Goal: Task Accomplishment & Management: Manage account settings

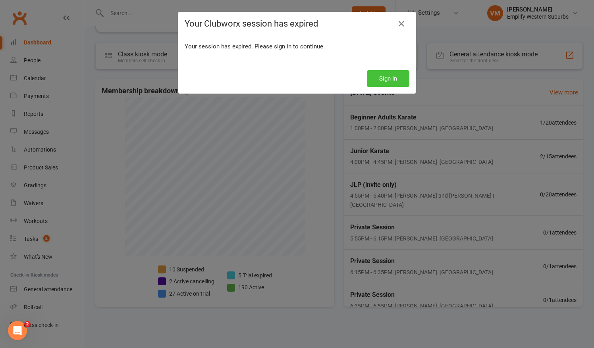
click at [372, 75] on button "Sign In" at bounding box center [388, 78] width 42 height 17
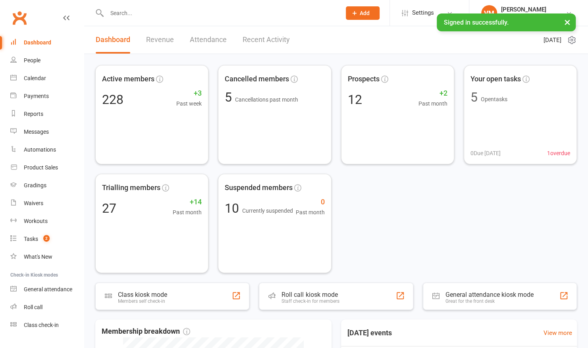
click at [241, 10] on input "text" at bounding box center [219, 13] width 231 height 11
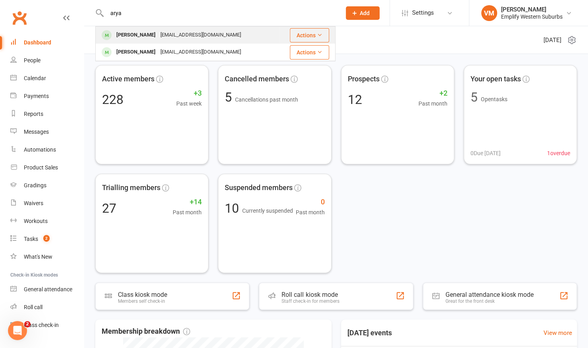
type input "arya"
click at [179, 37] on div "[EMAIL_ADDRESS][DOMAIN_NAME]" at bounding box center [200, 35] width 85 height 12
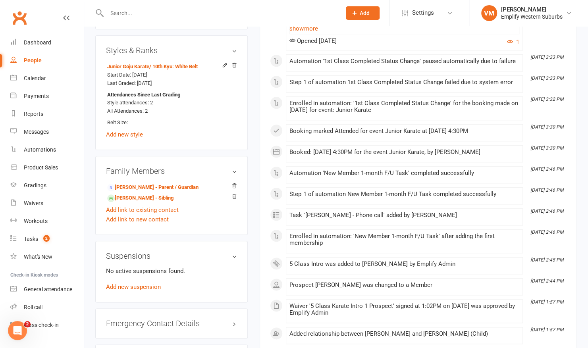
scroll to position [410, 0]
click at [126, 187] on link "[PERSON_NAME] - Parent / Guardian" at bounding box center [152, 188] width 91 height 8
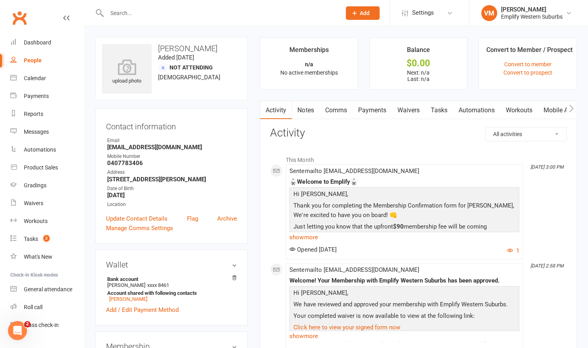
click at [412, 105] on link "Waivers" at bounding box center [407, 110] width 33 height 18
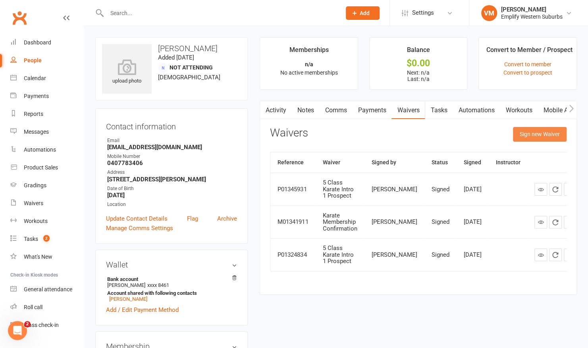
click at [558, 133] on button "Sign new Waiver" at bounding box center [540, 134] width 54 height 14
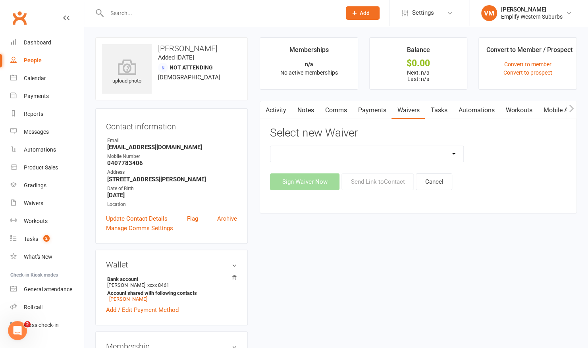
click at [450, 153] on select "Karate Membership Confirmation Karate Membership Confirmation (returning member…" at bounding box center [366, 154] width 193 height 16
select select "6813"
click at [270, 146] on select "Karate Membership Confirmation Karate Membership Confirmation (returning member…" at bounding box center [366, 154] width 193 height 16
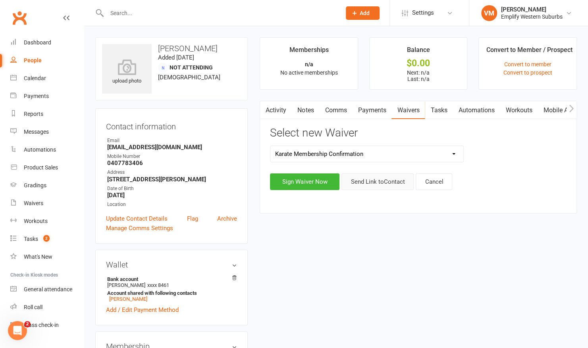
click at [375, 178] on button "Send Link to Contact" at bounding box center [377, 181] width 72 height 17
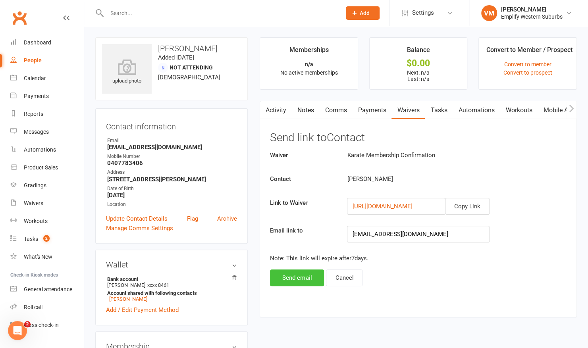
click at [289, 274] on button "Send email" at bounding box center [297, 277] width 54 height 17
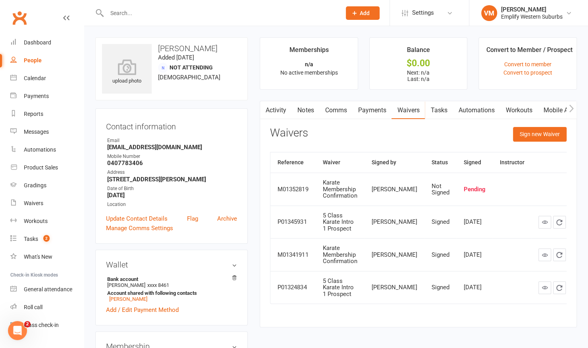
drag, startPoint x: 289, startPoint y: 274, endPoint x: 257, endPoint y: 242, distance: 45.2
click at [257, 242] on main "Memberships n/a No active memberships Balance $0.00 Next: n/a Last: n/a Convert…" at bounding box center [418, 186] width 329 height 298
click at [211, 14] on input "text" at bounding box center [219, 13] width 231 height 11
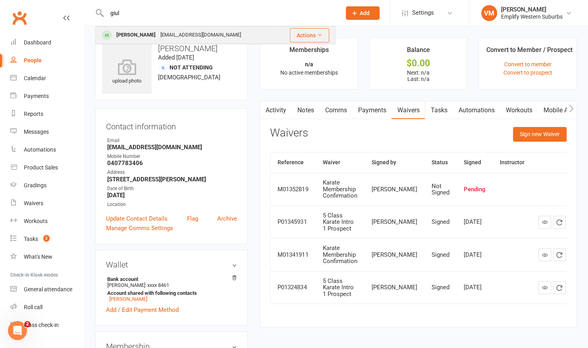
type input "giul"
click at [166, 32] on div "[EMAIL_ADDRESS][DOMAIN_NAME]" at bounding box center [200, 35] width 85 height 12
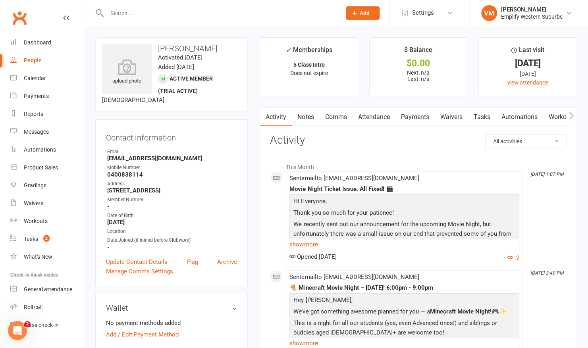
click at [363, 114] on link "Attendance" at bounding box center [373, 117] width 43 height 18
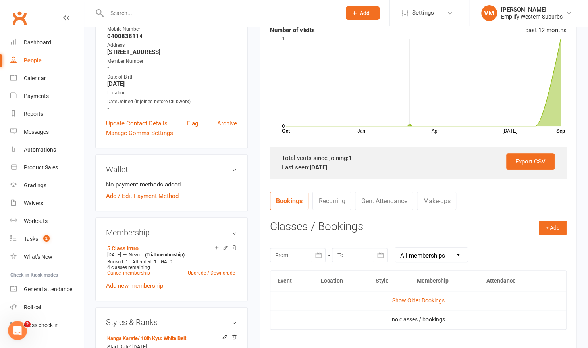
scroll to position [138, 0]
click at [227, 12] on input "text" at bounding box center [219, 13] width 231 height 11
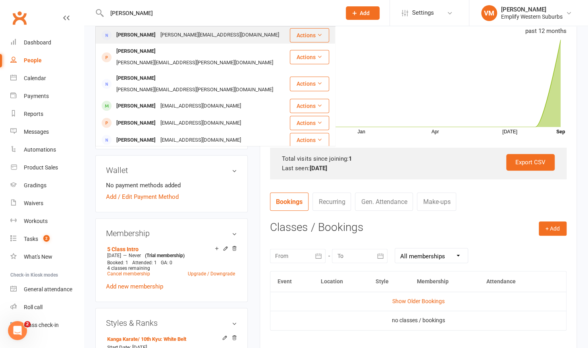
type input "[PERSON_NAME]"
click at [176, 36] on div "[PERSON_NAME][EMAIL_ADDRESS][DOMAIN_NAME]" at bounding box center [219, 35] width 123 height 12
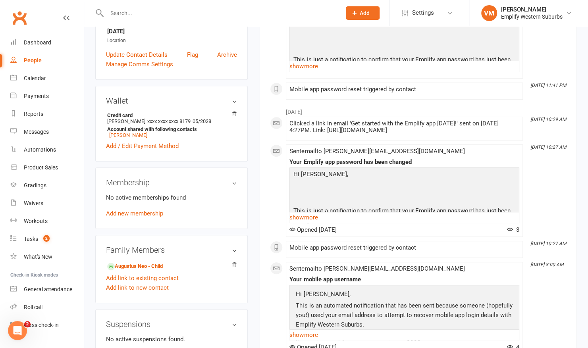
scroll to position [171, 0]
click at [41, 181] on link "Gradings" at bounding box center [46, 186] width 73 height 18
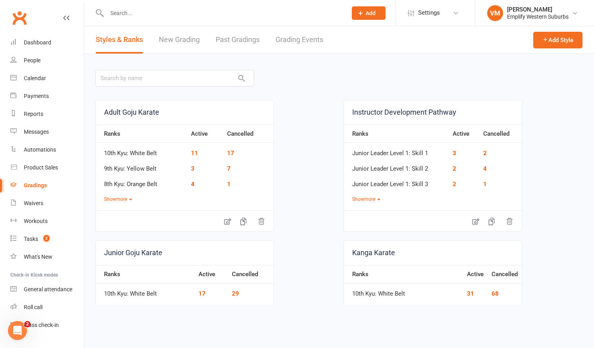
click at [294, 42] on link "Grading Events" at bounding box center [299, 39] width 48 height 27
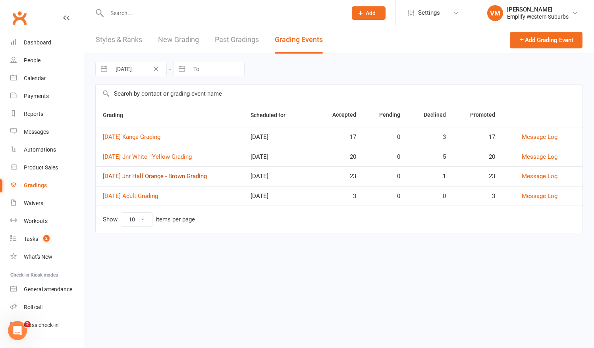
click at [148, 173] on link "[DATE] Jnr Half Orange - Brown Grading" at bounding box center [155, 176] width 104 height 7
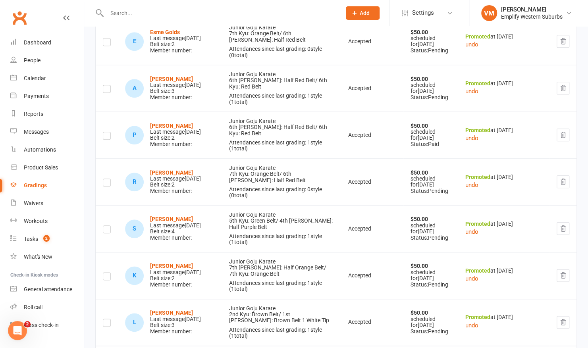
scroll to position [398, 0]
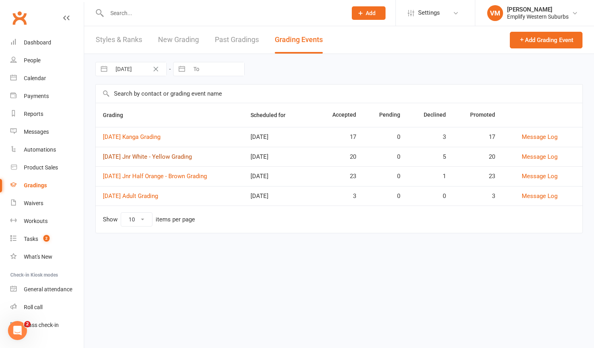
click at [140, 153] on link "[DATE] Jnr White - Yellow Grading" at bounding box center [147, 156] width 89 height 7
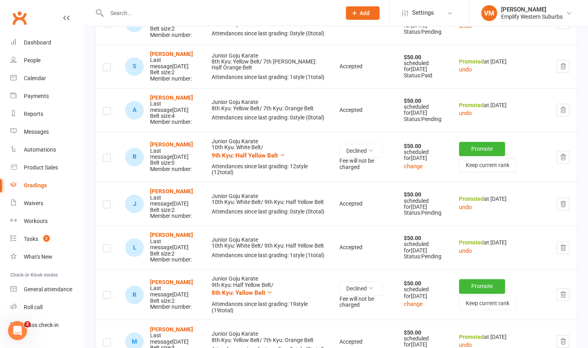
scroll to position [598, 0]
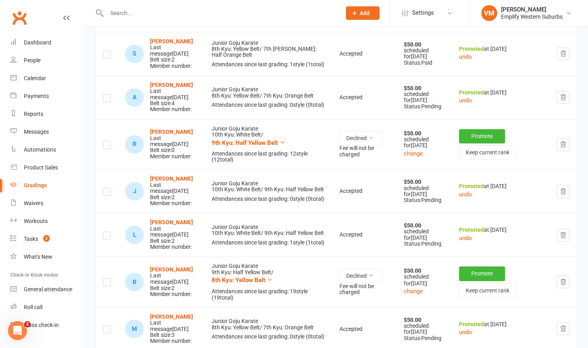
click at [154, 17] on input "text" at bounding box center [219, 13] width 231 height 11
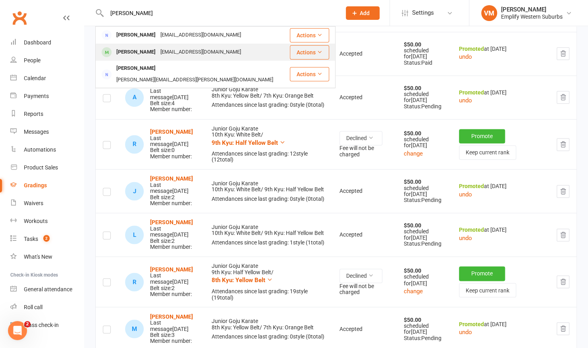
type input "[PERSON_NAME]"
click at [139, 51] on div "[PERSON_NAME]" at bounding box center [136, 52] width 44 height 12
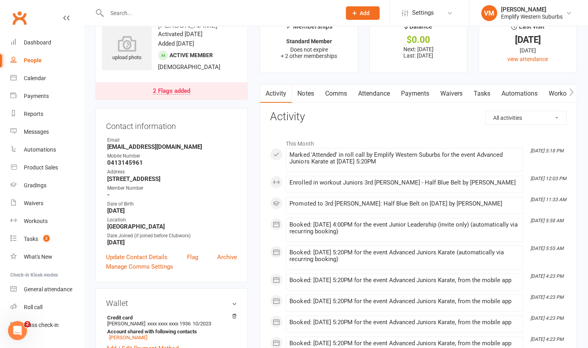
scroll to position [20, 0]
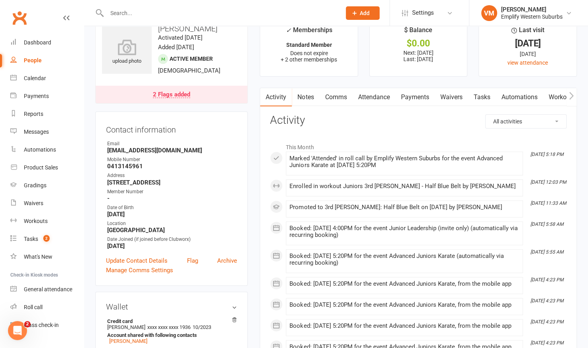
click at [416, 94] on link "Payments" at bounding box center [414, 97] width 39 height 18
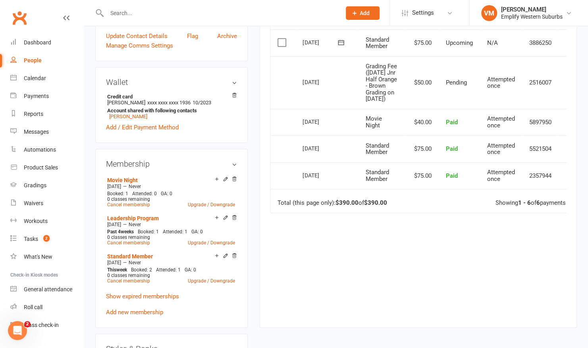
scroll to position [245, 0]
click at [117, 117] on link "[PERSON_NAME]" at bounding box center [128, 116] width 38 height 6
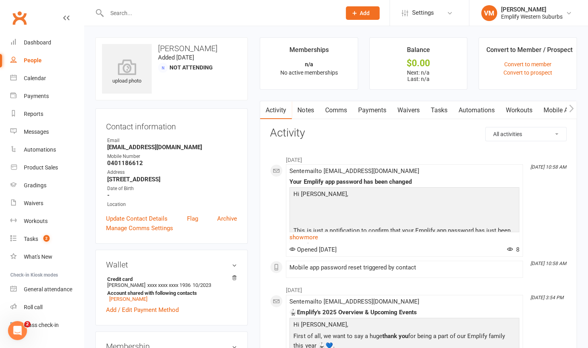
click at [383, 107] on link "Payments" at bounding box center [371, 110] width 39 height 18
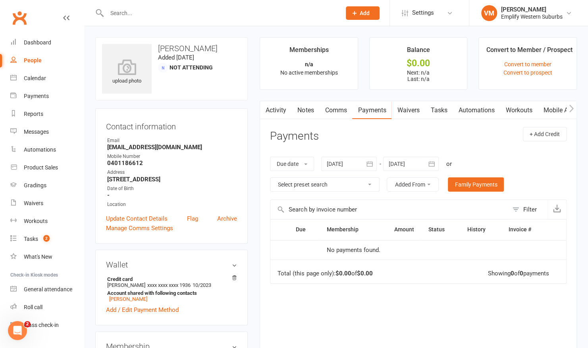
scroll to position [38, 0]
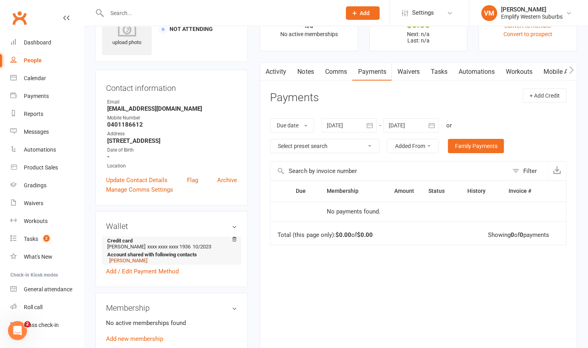
click at [116, 262] on link "[PERSON_NAME]" at bounding box center [128, 261] width 38 height 6
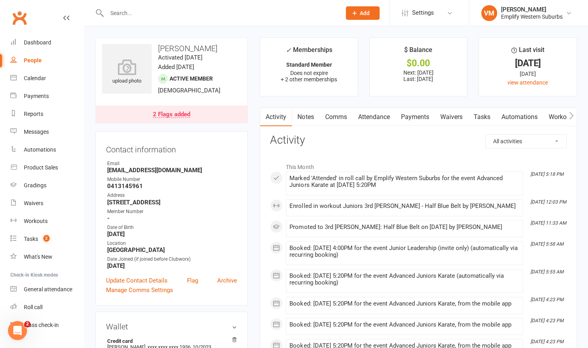
click at [404, 114] on link "Payments" at bounding box center [414, 117] width 39 height 18
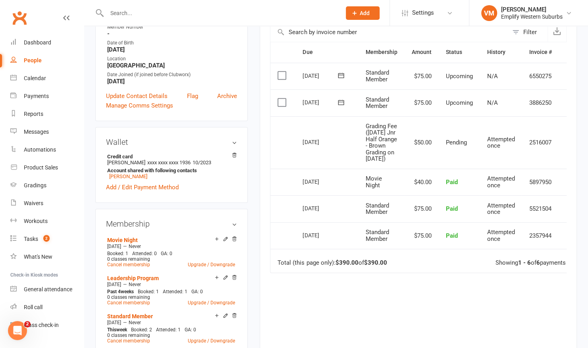
scroll to position [184, 0]
click at [37, 72] on link "Calendar" at bounding box center [46, 78] width 73 height 18
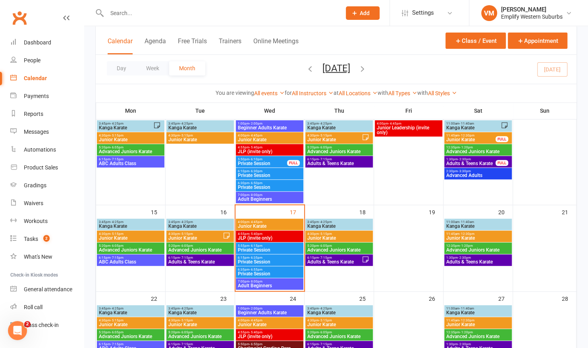
scroll to position [161, 0]
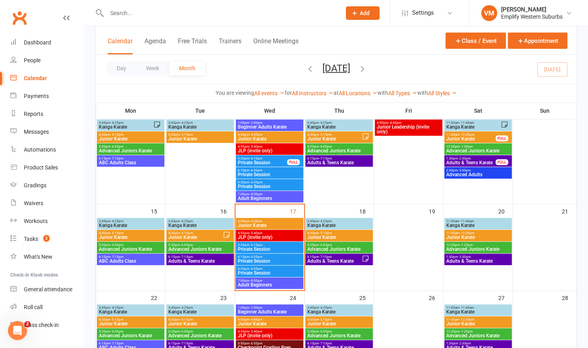
click at [463, 223] on span "Kanga Karate" at bounding box center [478, 225] width 64 height 5
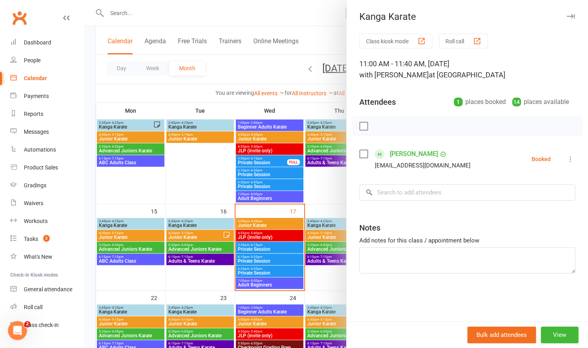
click at [325, 184] on div at bounding box center [336, 174] width 504 height 348
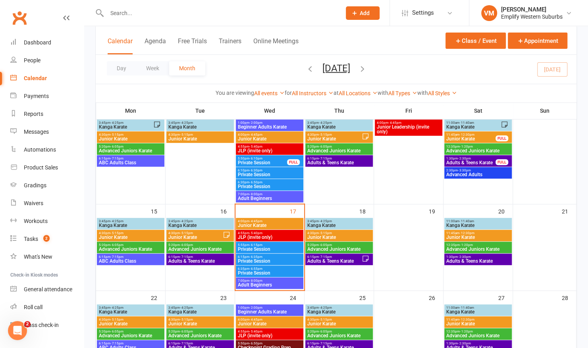
click at [250, 11] on input "text" at bounding box center [219, 13] width 231 height 11
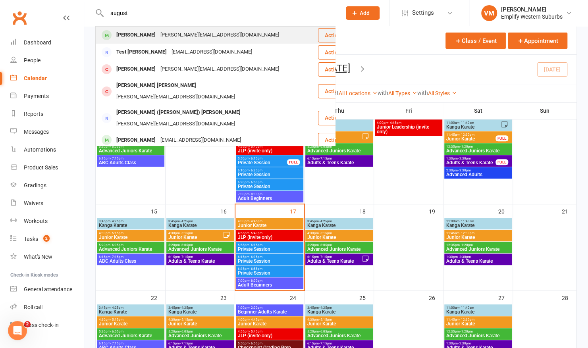
type input "august"
click at [185, 31] on div "[PERSON_NAME][EMAIL_ADDRESS][DOMAIN_NAME]" at bounding box center [219, 35] width 123 height 12
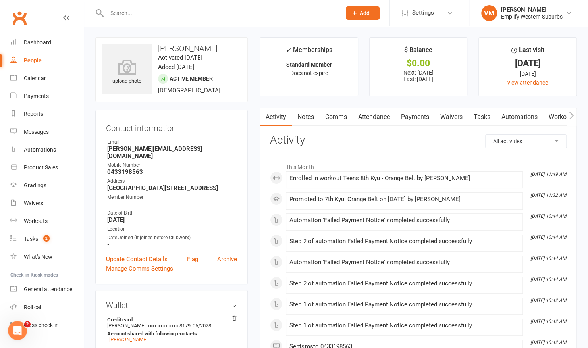
click at [416, 118] on link "Payments" at bounding box center [414, 117] width 39 height 18
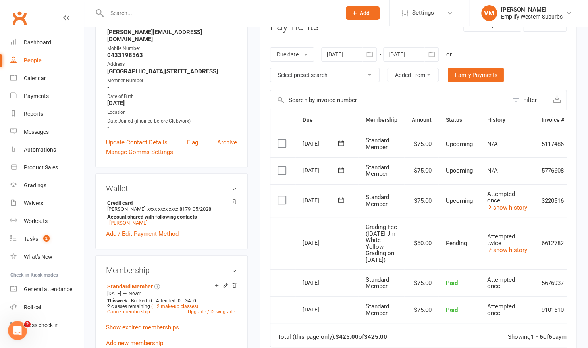
scroll to position [117, 0]
click at [496, 209] on link "show history" at bounding box center [507, 207] width 40 height 7
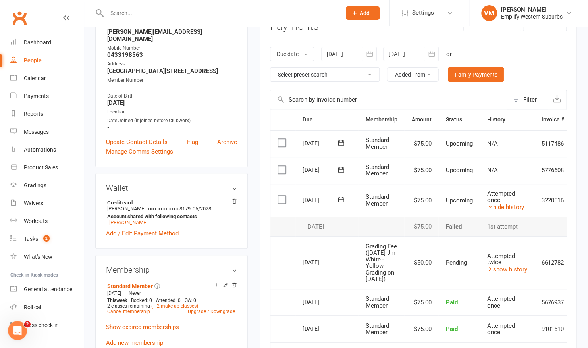
click at [188, 15] on input "text" at bounding box center [219, 13] width 231 height 11
type input "a"
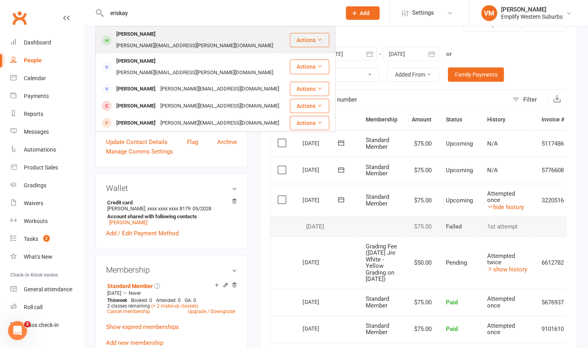
type input "eriskay"
click at [171, 40] on div "[PERSON_NAME][EMAIL_ADDRESS][PERSON_NAME][DOMAIN_NAME]" at bounding box center [195, 46] width 162 height 12
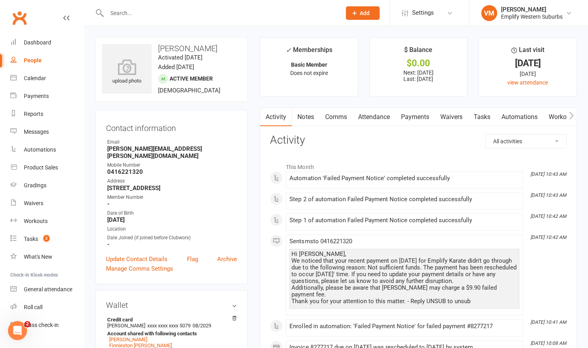
click at [415, 113] on link "Payments" at bounding box center [414, 117] width 39 height 18
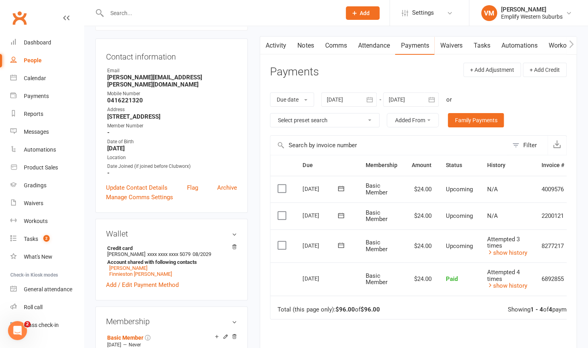
scroll to position [76, 0]
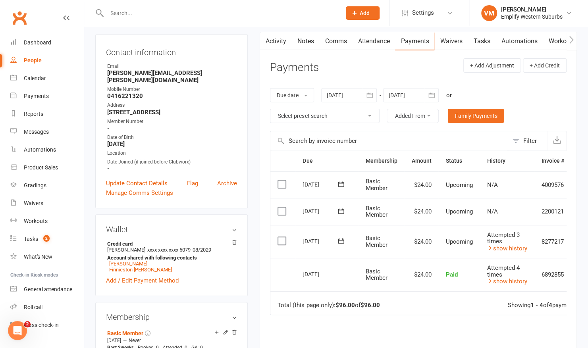
click at [228, 10] on input "text" at bounding box center [219, 13] width 231 height 11
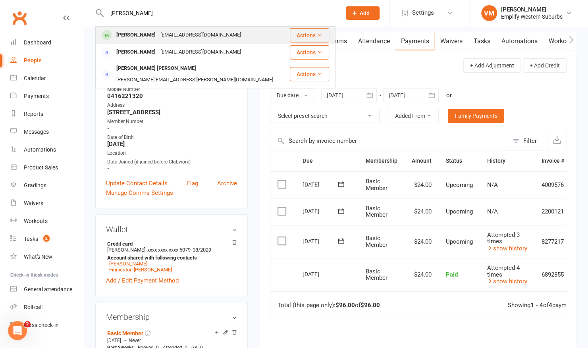
type input "[PERSON_NAME]"
click at [181, 35] on div "[EMAIL_ADDRESS][DOMAIN_NAME]" at bounding box center [200, 35] width 85 height 12
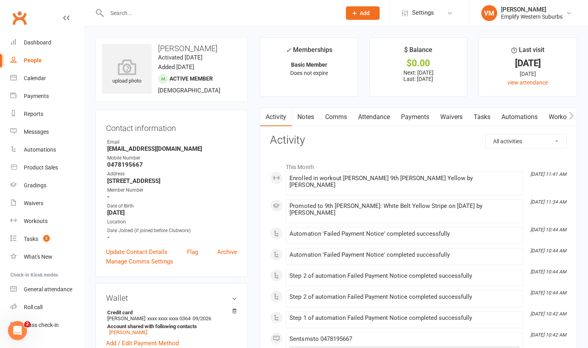
click at [412, 115] on link "Payments" at bounding box center [414, 117] width 39 height 18
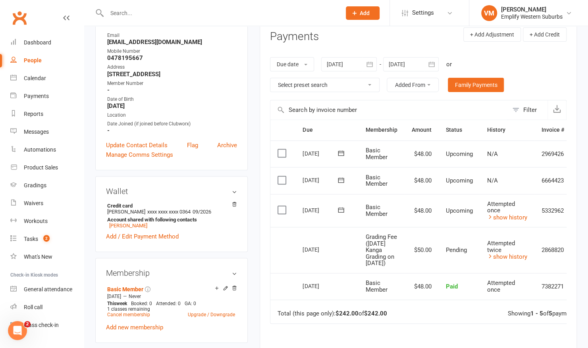
scroll to position [106, 0]
click at [495, 261] on link "show history" at bounding box center [507, 257] width 40 height 7
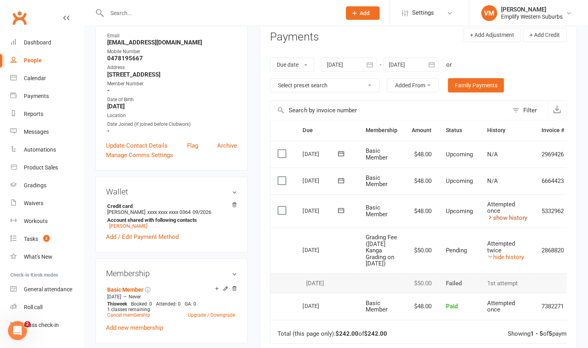
click at [492, 218] on link "show history" at bounding box center [507, 217] width 40 height 7
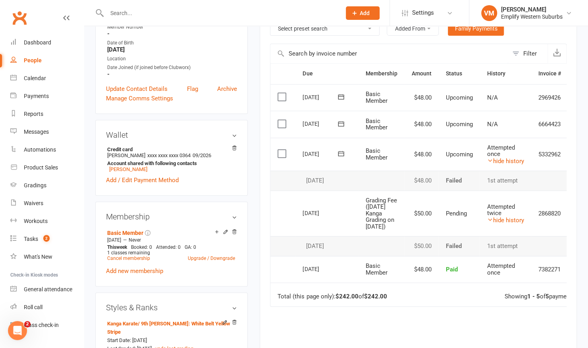
scroll to position [163, 0]
click at [124, 170] on link "[PERSON_NAME]" at bounding box center [128, 170] width 38 height 6
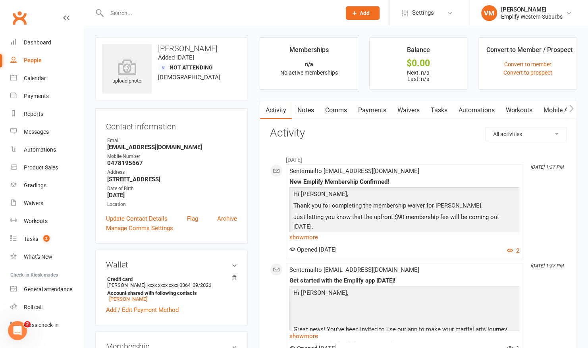
click at [555, 110] on link "Mobile App" at bounding box center [558, 110] width 43 height 18
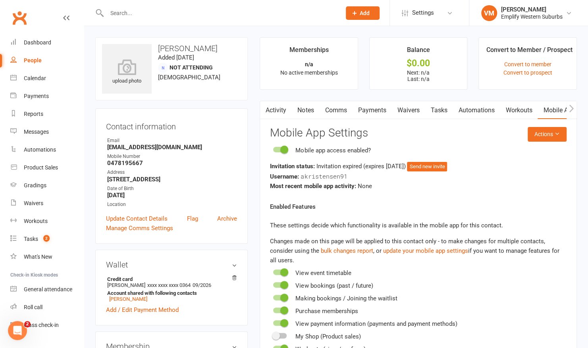
click at [433, 104] on link "Tasks" at bounding box center [439, 110] width 28 height 18
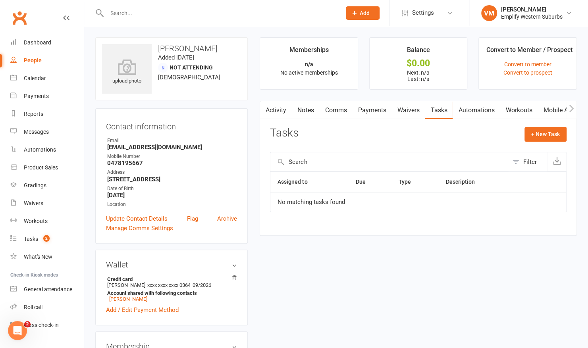
click at [398, 112] on link "Waivers" at bounding box center [407, 110] width 33 height 18
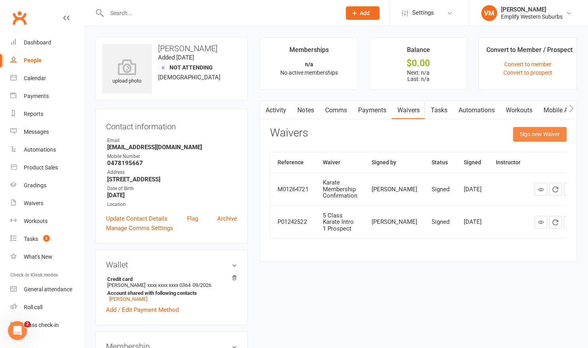
click at [545, 133] on button "Sign new Waiver" at bounding box center [540, 134] width 54 height 14
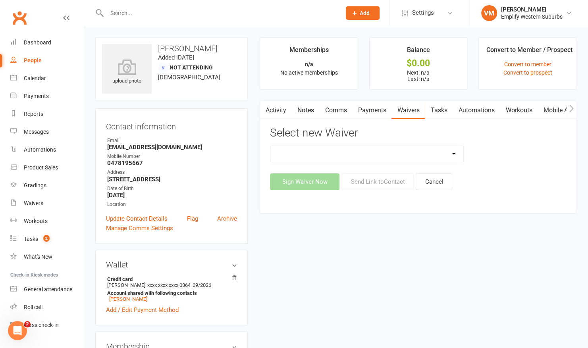
click at [453, 155] on select "Karate Membership Confirmation Karate Membership Confirmation (returning member…" at bounding box center [366, 154] width 193 height 16
select select "6967"
click at [270, 146] on select "Karate Membership Confirmation Karate Membership Confirmation (returning member…" at bounding box center [366, 154] width 193 height 16
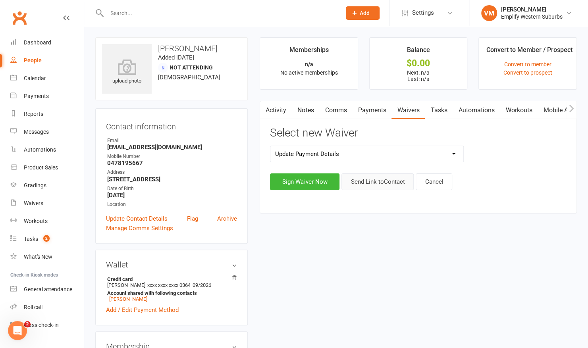
click at [381, 174] on button "Send Link to Contact" at bounding box center [377, 181] width 72 height 17
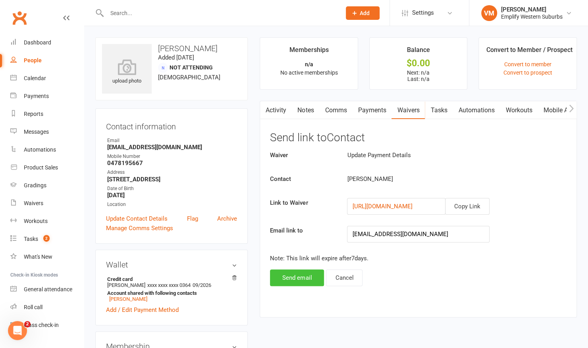
click at [282, 278] on button "Send email" at bounding box center [297, 277] width 54 height 17
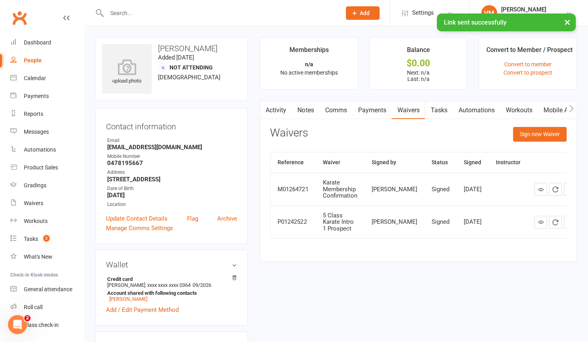
click at [194, 13] on div "× Link sent successfully" at bounding box center [288, 13] width 577 height 0
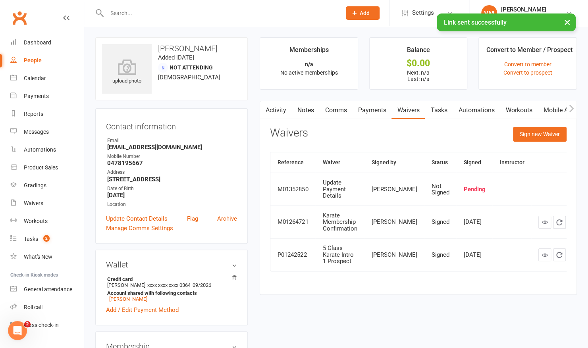
click at [193, 12] on input "text" at bounding box center [219, 13] width 231 height 11
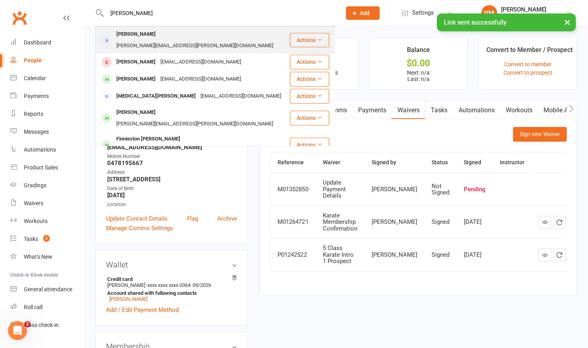
type input "[PERSON_NAME]"
click at [168, 40] on div "[PERSON_NAME][EMAIL_ADDRESS][PERSON_NAME][DOMAIN_NAME]" at bounding box center [195, 46] width 162 height 12
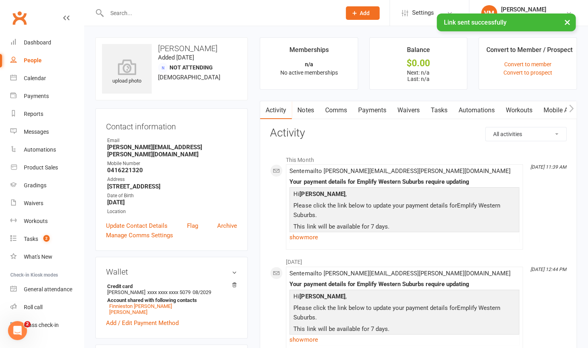
click at [410, 110] on link "Waivers" at bounding box center [407, 110] width 33 height 18
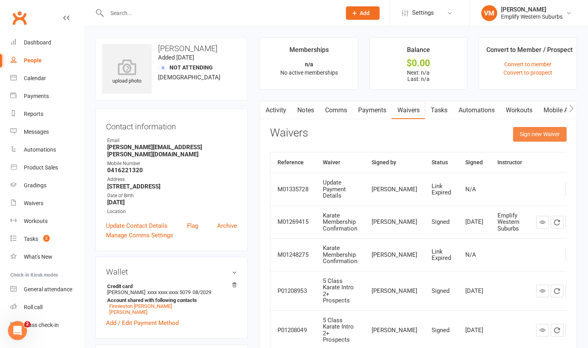
click at [524, 129] on button "Sign new Waiver" at bounding box center [540, 134] width 54 height 14
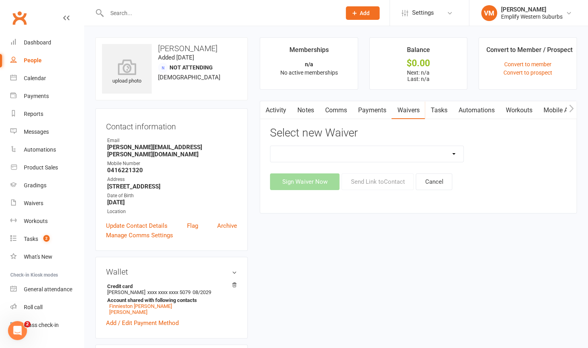
click at [439, 155] on select "Karate Membership Confirmation Karate Membership Confirmation (returning member…" at bounding box center [366, 154] width 193 height 16
select select "6967"
click at [270, 146] on select "Karate Membership Confirmation Karate Membership Confirmation (returning member…" at bounding box center [366, 154] width 193 height 16
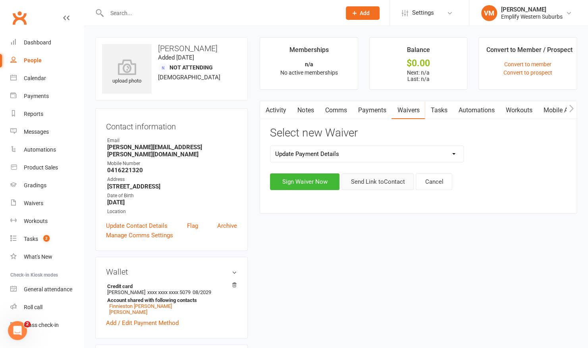
click at [391, 187] on button "Send Link to Contact" at bounding box center [377, 181] width 72 height 17
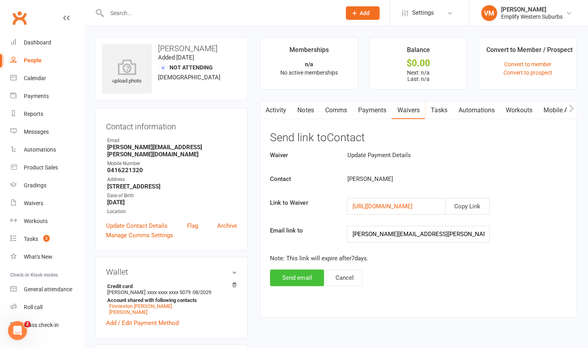
click at [300, 280] on button "Send email" at bounding box center [297, 277] width 54 height 17
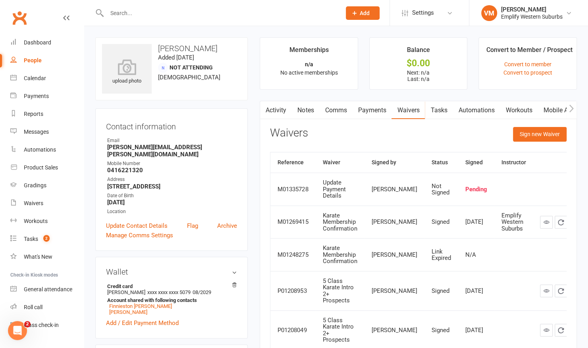
click at [183, 12] on input "text" at bounding box center [219, 13] width 231 height 11
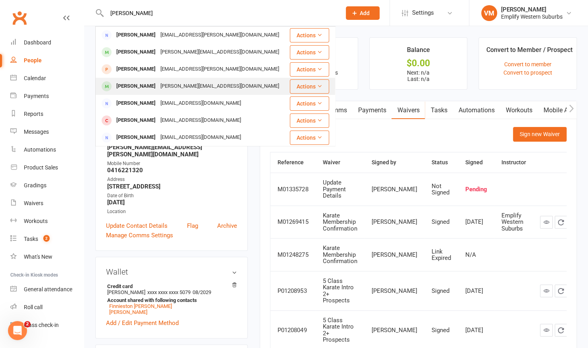
type input "[PERSON_NAME]"
click at [166, 89] on div "[PERSON_NAME][EMAIL_ADDRESS][DOMAIN_NAME]" at bounding box center [219, 87] width 123 height 12
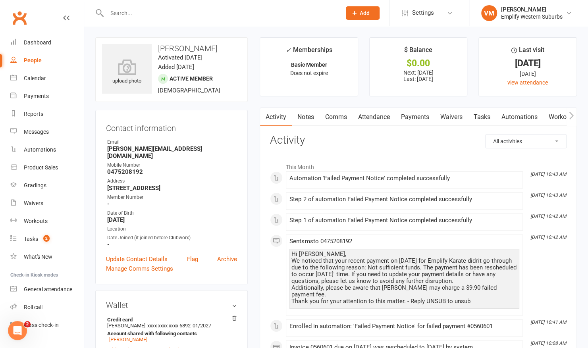
click at [412, 115] on link "Payments" at bounding box center [414, 117] width 39 height 18
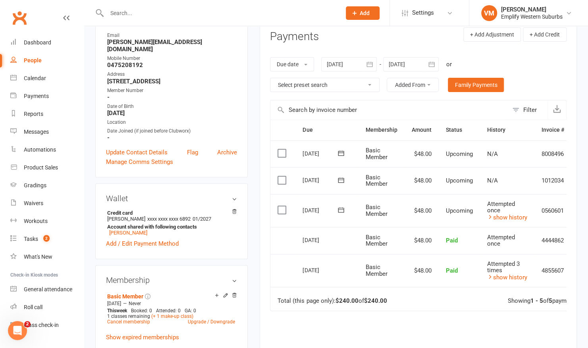
scroll to position [106, 0]
click at [508, 216] on link "show history" at bounding box center [507, 217] width 40 height 7
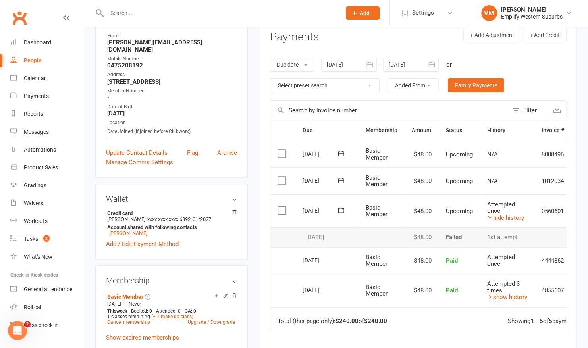
click at [246, 11] on input "text" at bounding box center [219, 13] width 231 height 11
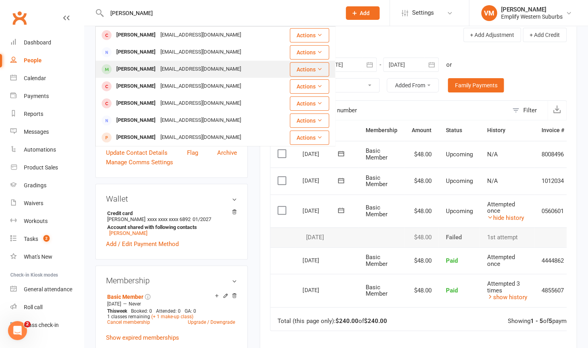
type input "[PERSON_NAME]"
click at [154, 72] on div "[PERSON_NAME]" at bounding box center [136, 70] width 44 height 12
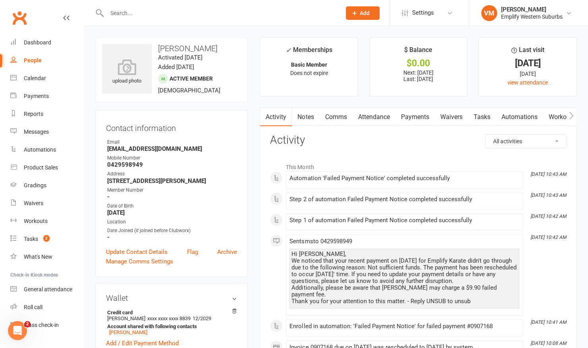
click at [418, 111] on link "Payments" at bounding box center [414, 117] width 39 height 18
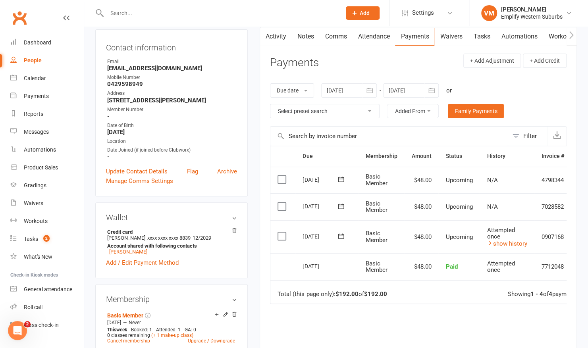
scroll to position [94, 0]
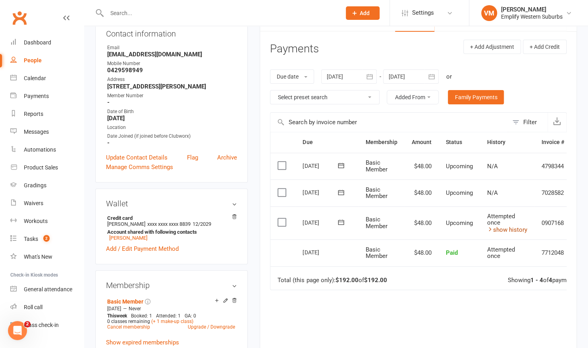
click at [489, 228] on icon at bounding box center [490, 229] width 6 height 6
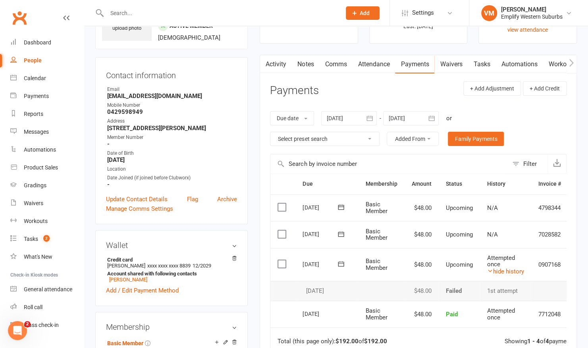
scroll to position [0, 0]
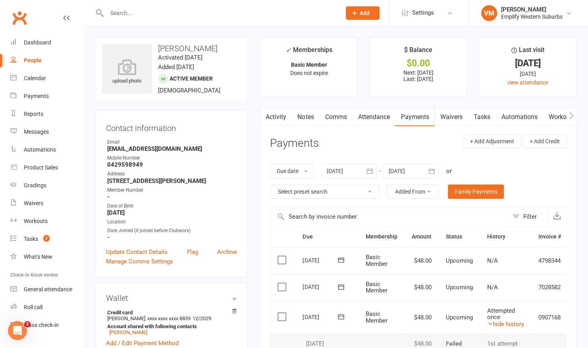
click at [180, 13] on input "text" at bounding box center [219, 13] width 231 height 11
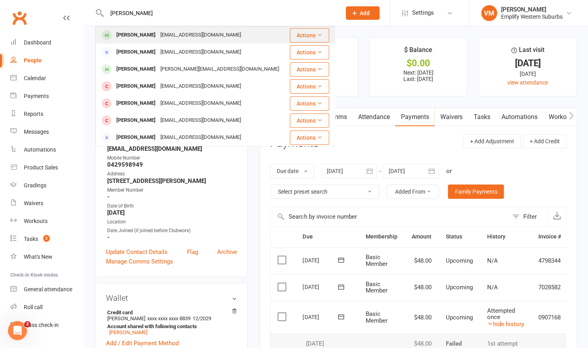
type input "[PERSON_NAME]"
click at [158, 30] on div "[EMAIL_ADDRESS][DOMAIN_NAME]" at bounding box center [200, 35] width 85 height 12
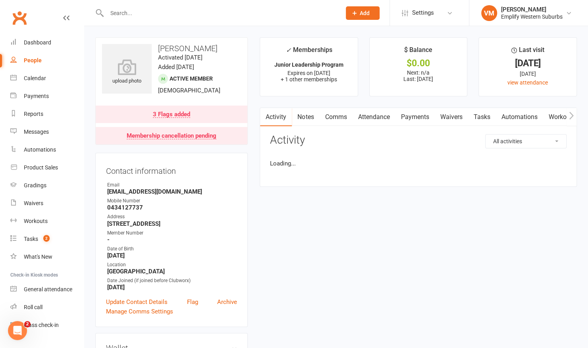
click at [417, 121] on link "Payments" at bounding box center [414, 117] width 39 height 18
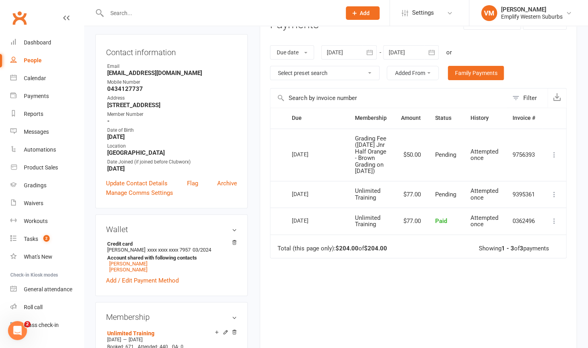
scroll to position [122, 0]
